Goal: Task Accomplishment & Management: Use online tool/utility

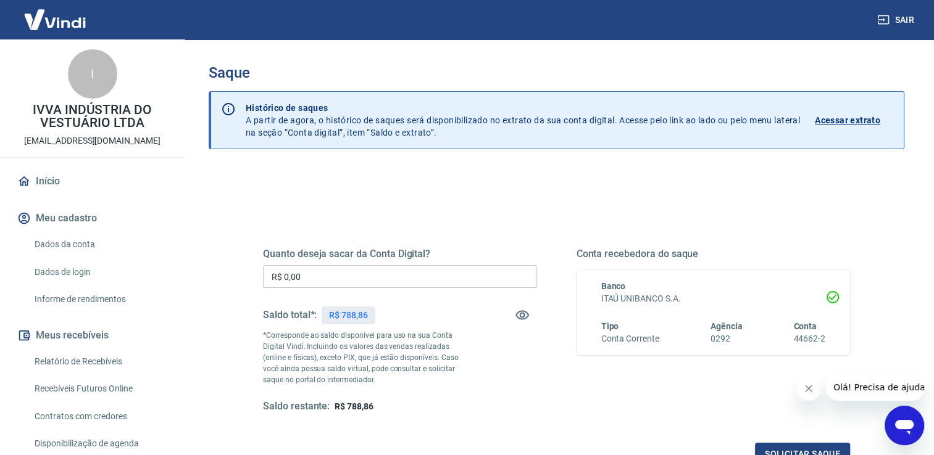
click at [348, 279] on input "R$ 0,00" at bounding box center [400, 276] width 274 height 23
type input "R$ 788,86"
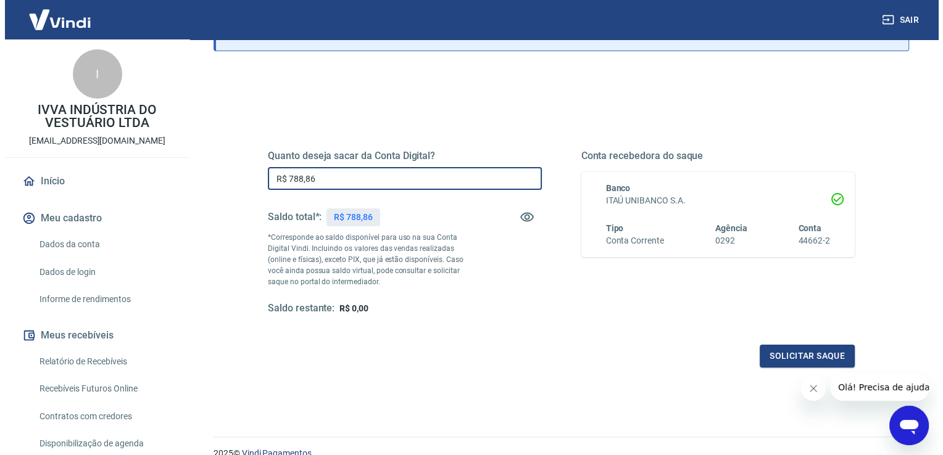
scroll to position [123, 0]
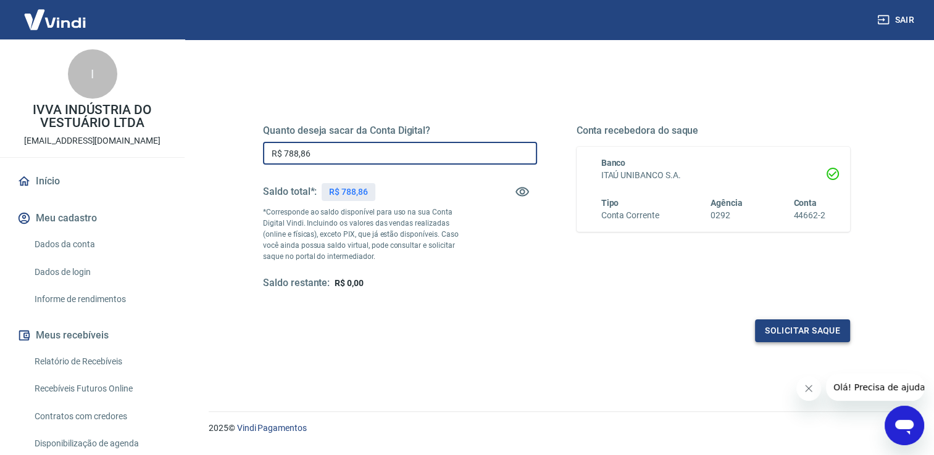
click at [791, 335] on button "Solicitar saque" at bounding box center [802, 331] width 95 height 23
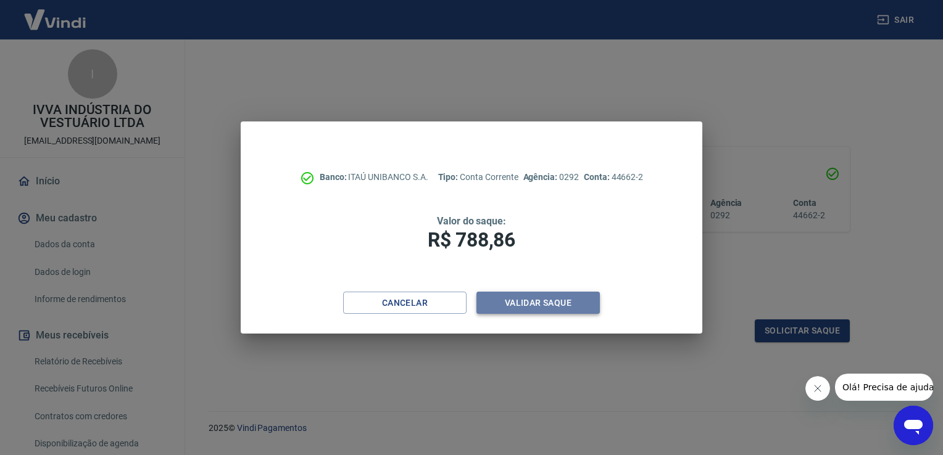
click at [551, 307] on button "Validar saque" at bounding box center [537, 303] width 123 height 23
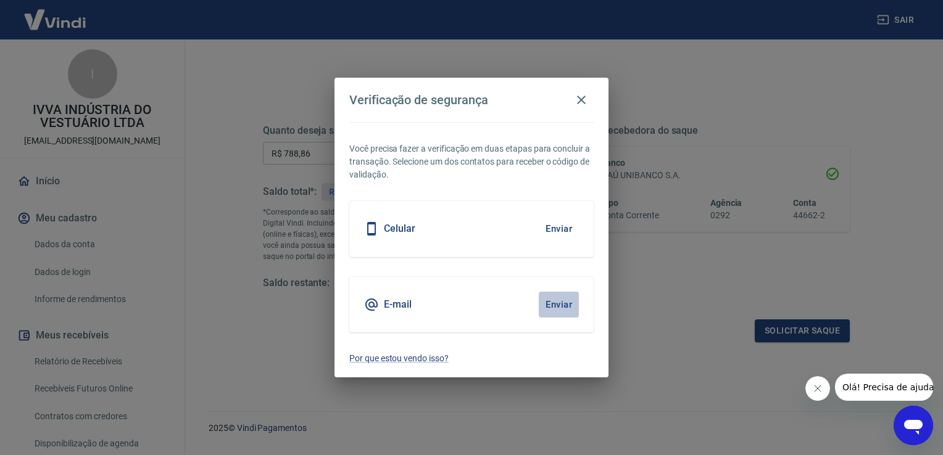
click at [562, 308] on button "Enviar" at bounding box center [559, 305] width 40 height 26
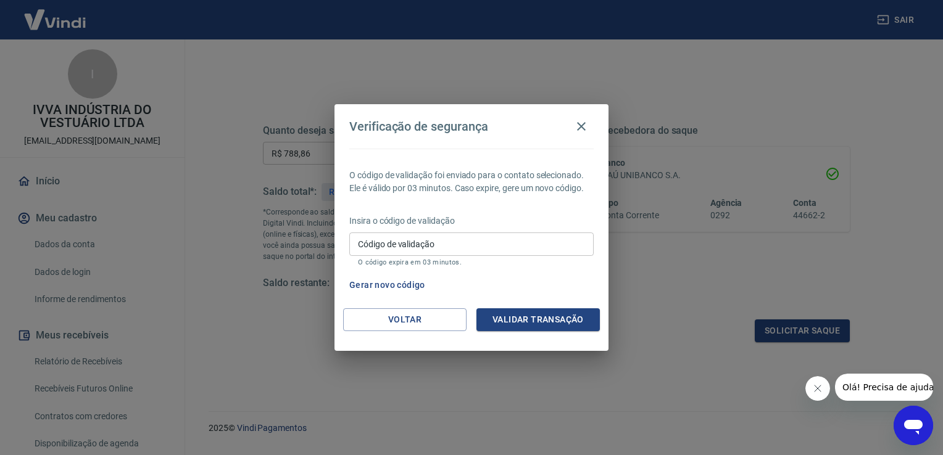
click at [415, 246] on input "Código de validação" at bounding box center [471, 244] width 244 height 23
type input "121464"
click at [568, 323] on button "Validar transação" at bounding box center [537, 320] width 123 height 23
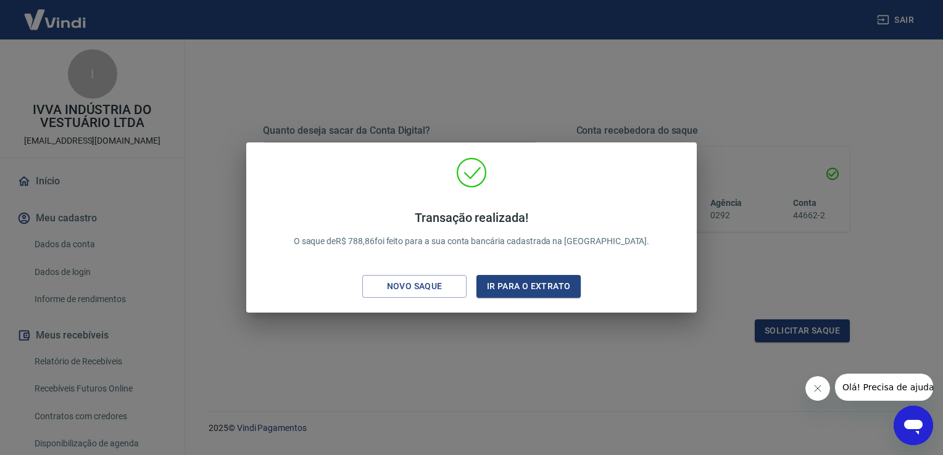
click at [805, 273] on div "Transação realizada! O saque de R$ 788,86 foi feito para a sua conta bancária c…" at bounding box center [471, 227] width 943 height 455
